Goal: Information Seeking & Learning: Learn about a topic

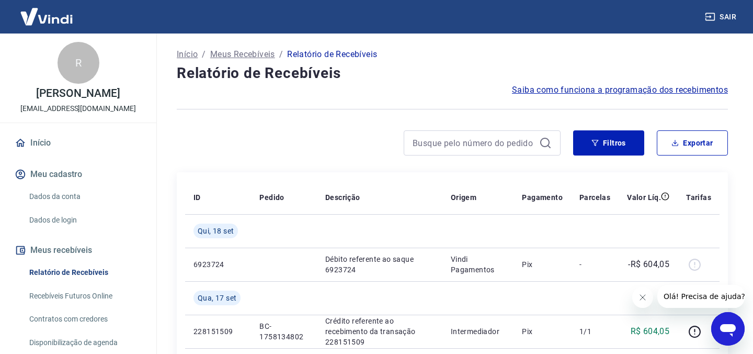
scroll to position [62, 0]
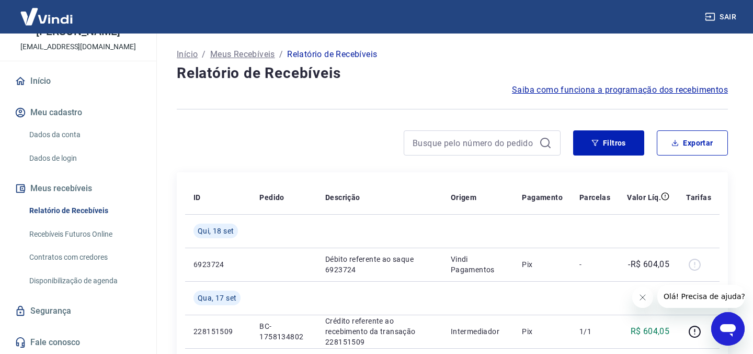
click at [66, 344] on link "Fale conosco" at bounding box center [78, 342] width 131 height 23
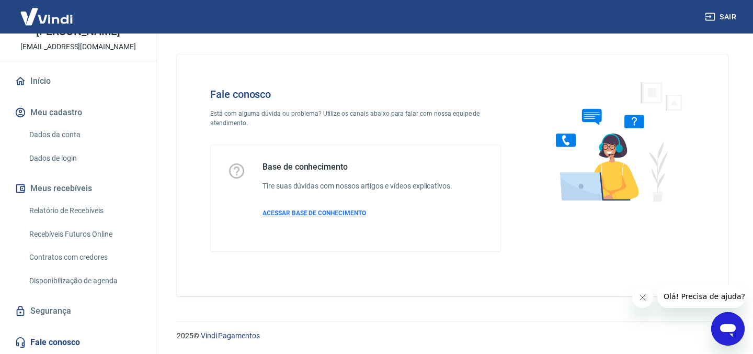
click at [282, 211] on span "ACESSAR BASE DE CONHECIMENTO" at bounding box center [315, 212] width 104 height 7
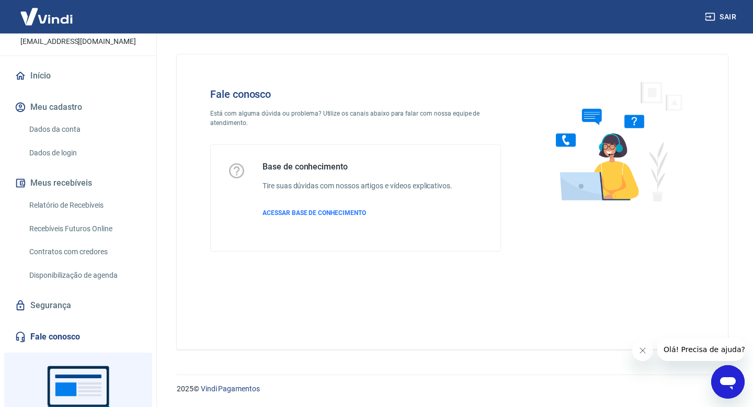
scroll to position [69, 0]
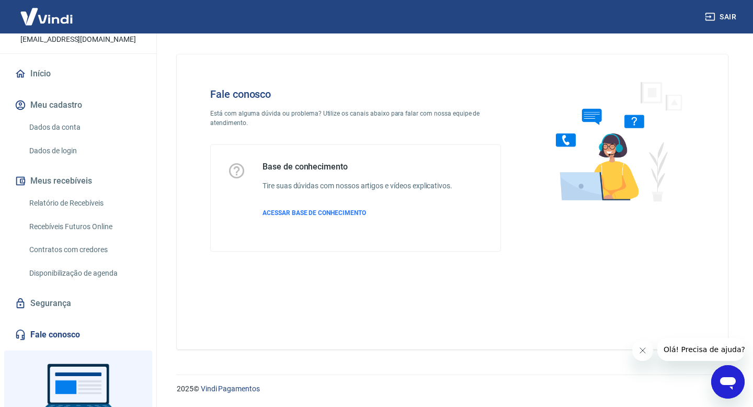
click at [60, 335] on link "Fale conosco" at bounding box center [78, 334] width 131 height 23
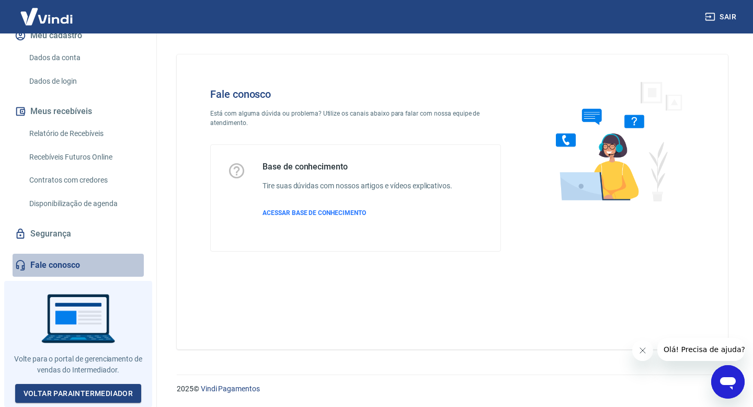
click at [72, 264] on link "Fale conosco" at bounding box center [78, 265] width 131 height 23
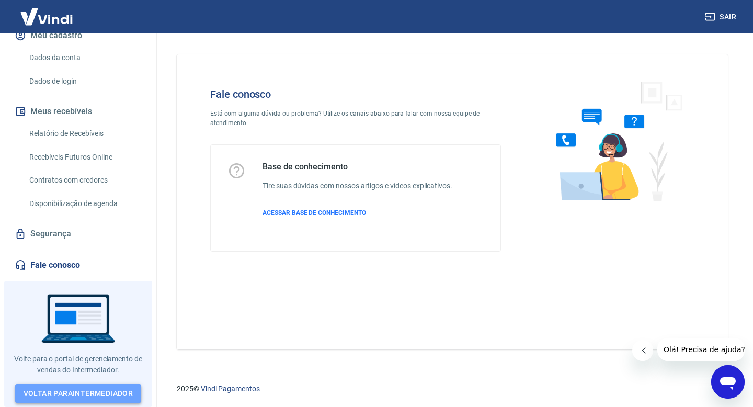
click at [88, 386] on link "Voltar para Intermediador" at bounding box center [78, 393] width 127 height 19
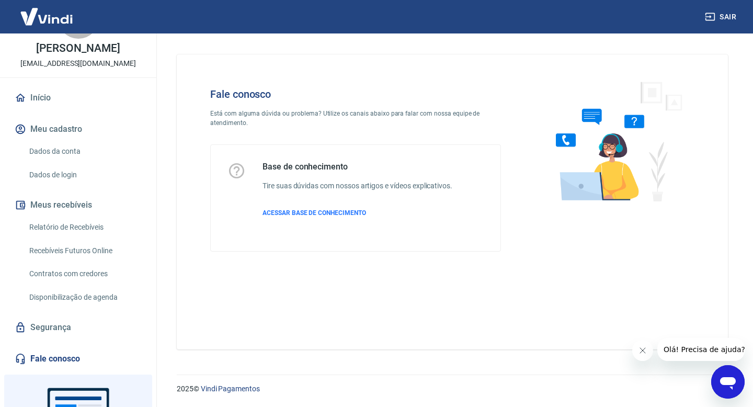
scroll to position [46, 0]
click at [313, 214] on span "ACESSAR BASE DE CONHECIMENTO" at bounding box center [315, 212] width 104 height 7
